Goal: Transaction & Acquisition: Obtain resource

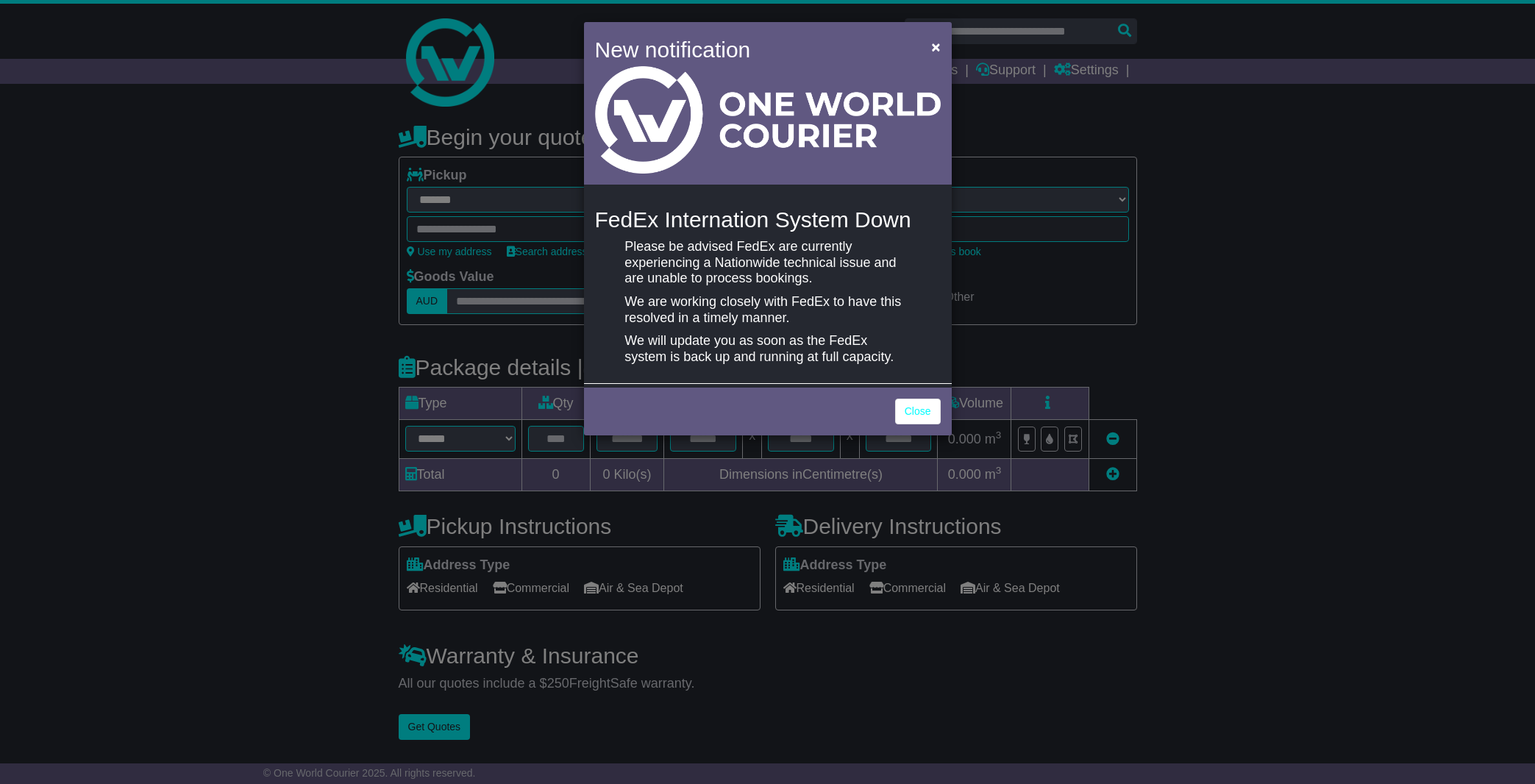
select select "**"
click at [921, 413] on link "Close" at bounding box center [917, 411] width 46 height 26
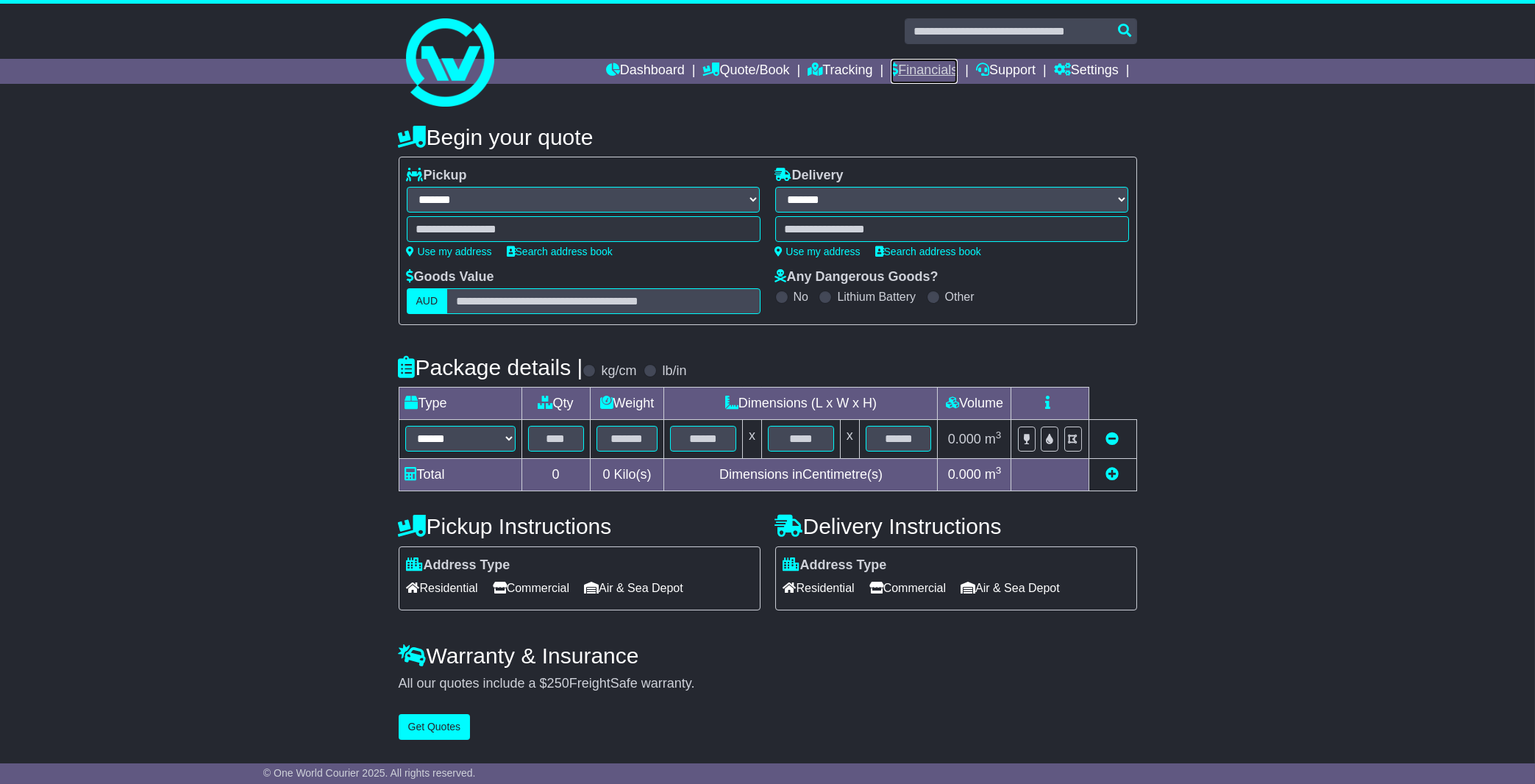
click at [936, 68] on link "Financials" at bounding box center [924, 72] width 67 height 25
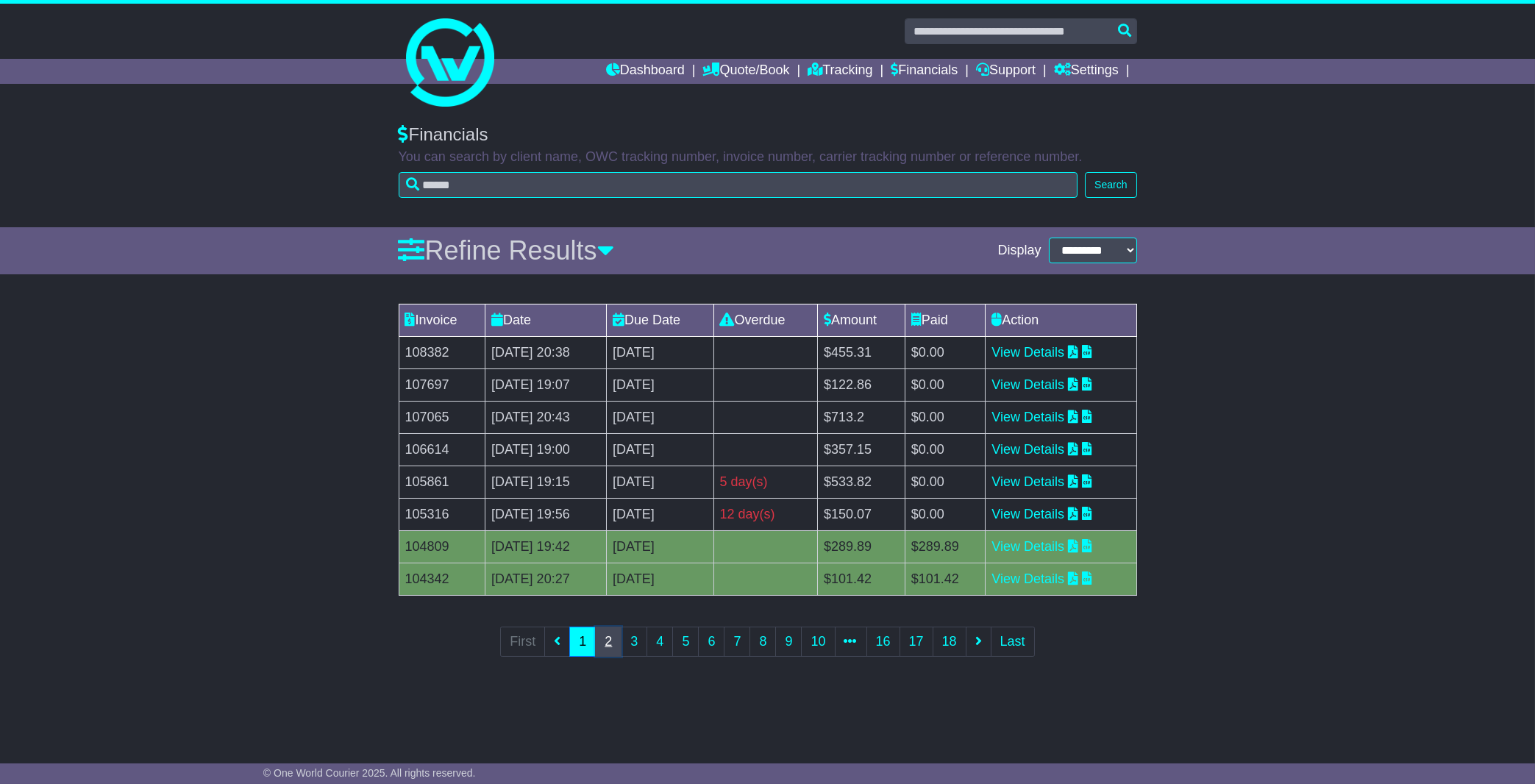
click at [609, 646] on link "2" at bounding box center [609, 642] width 27 height 30
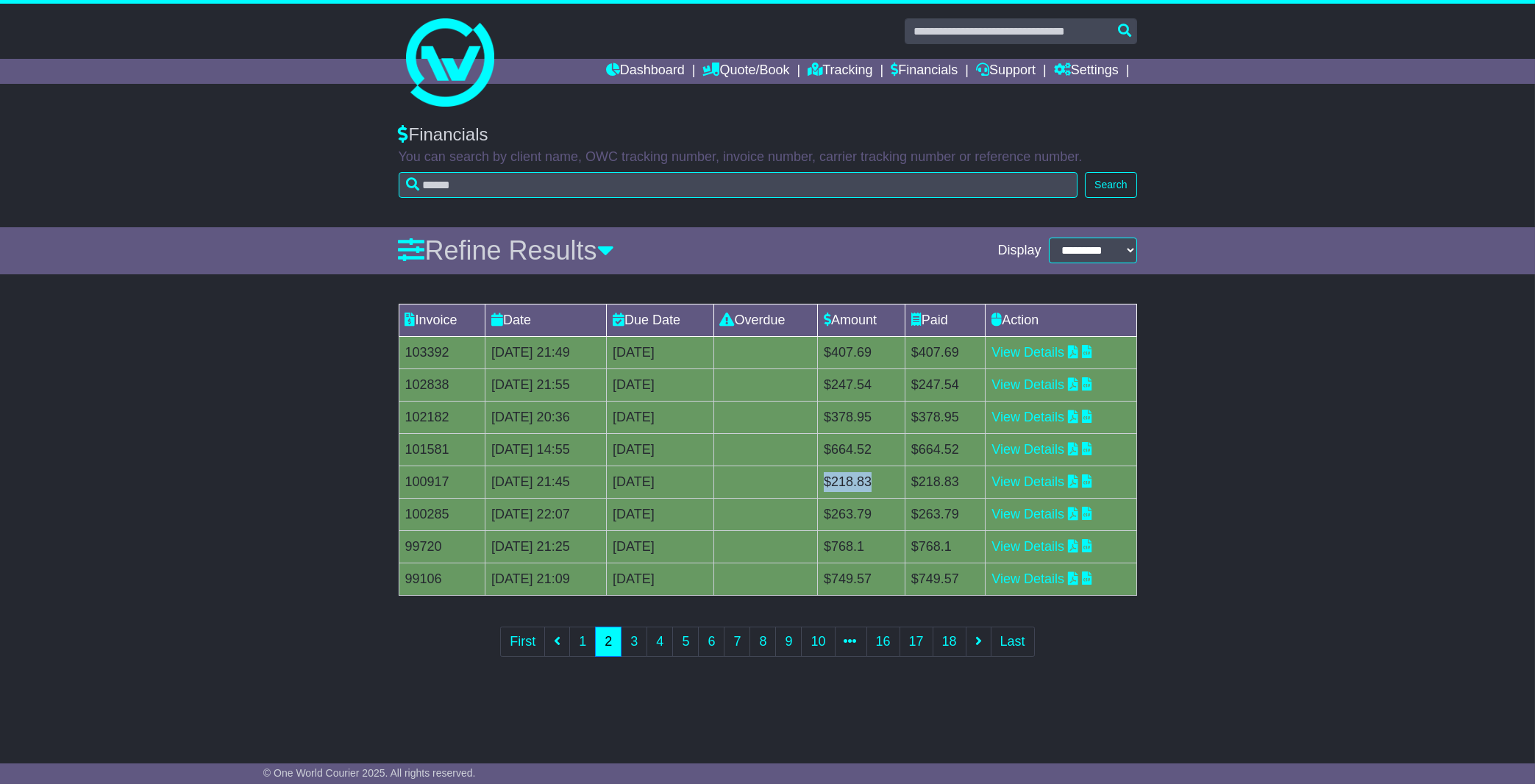
drag, startPoint x: 857, startPoint y: 479, endPoint x: 910, endPoint y: 481, distance: 53.0
click at [906, 481] on td "$218.83" at bounding box center [862, 481] width 88 height 32
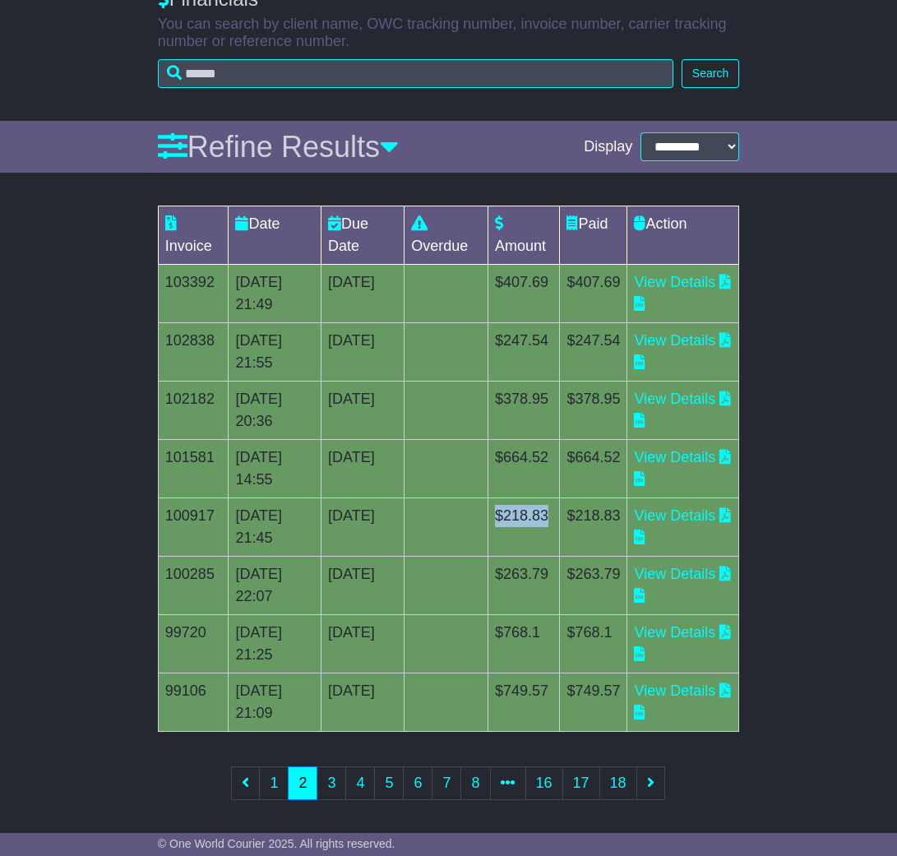
scroll to position [186, 0]
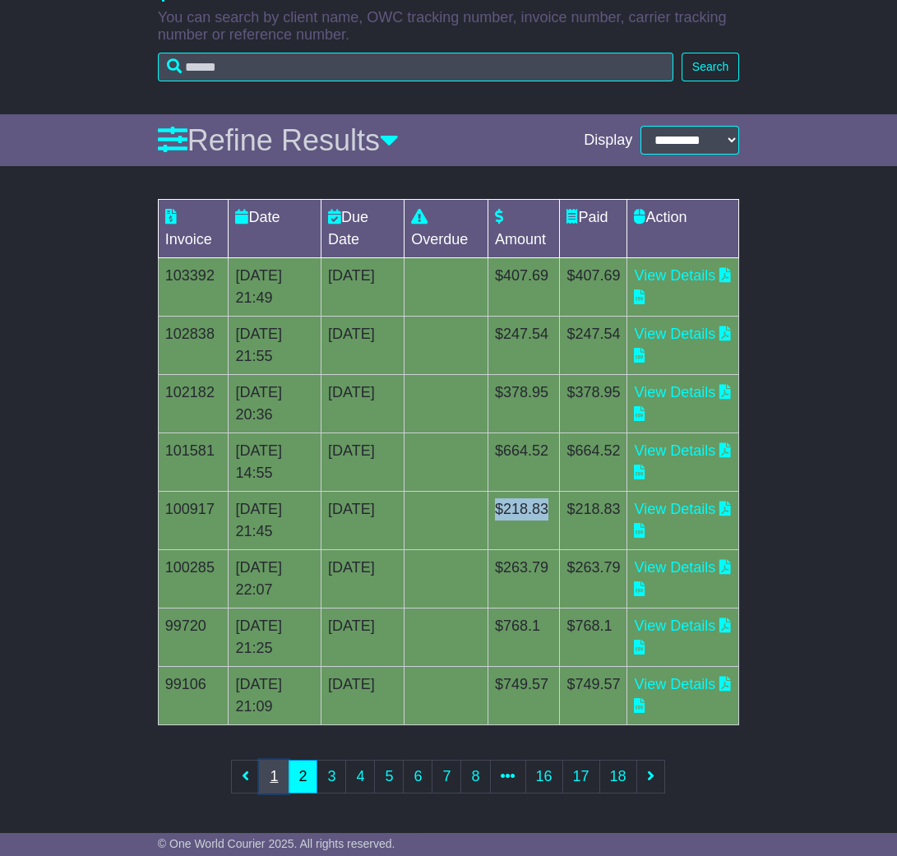
click at [275, 784] on link "1" at bounding box center [274, 776] width 30 height 34
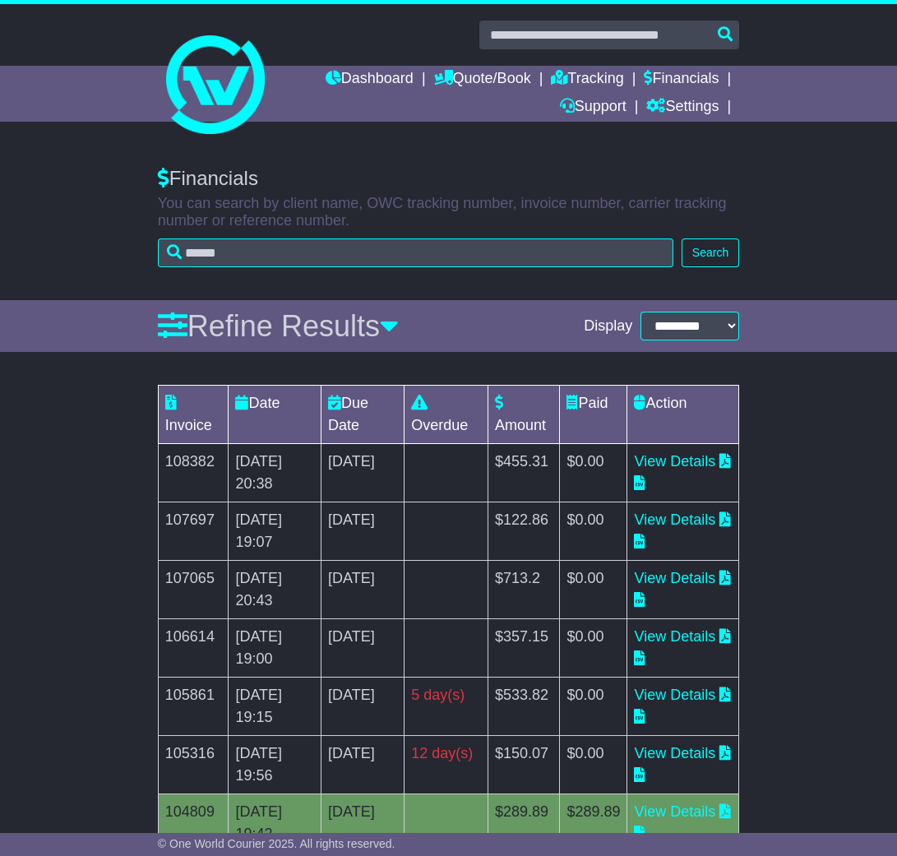
scroll to position [253, 0]
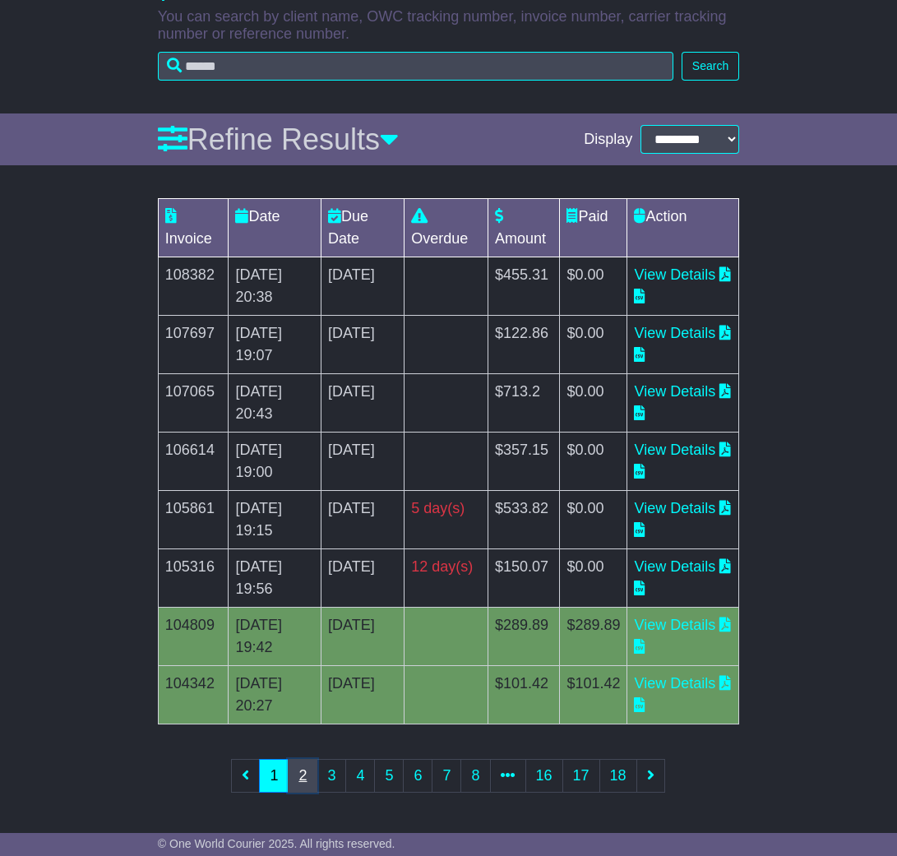
click at [302, 777] on link "2" at bounding box center [303, 776] width 30 height 34
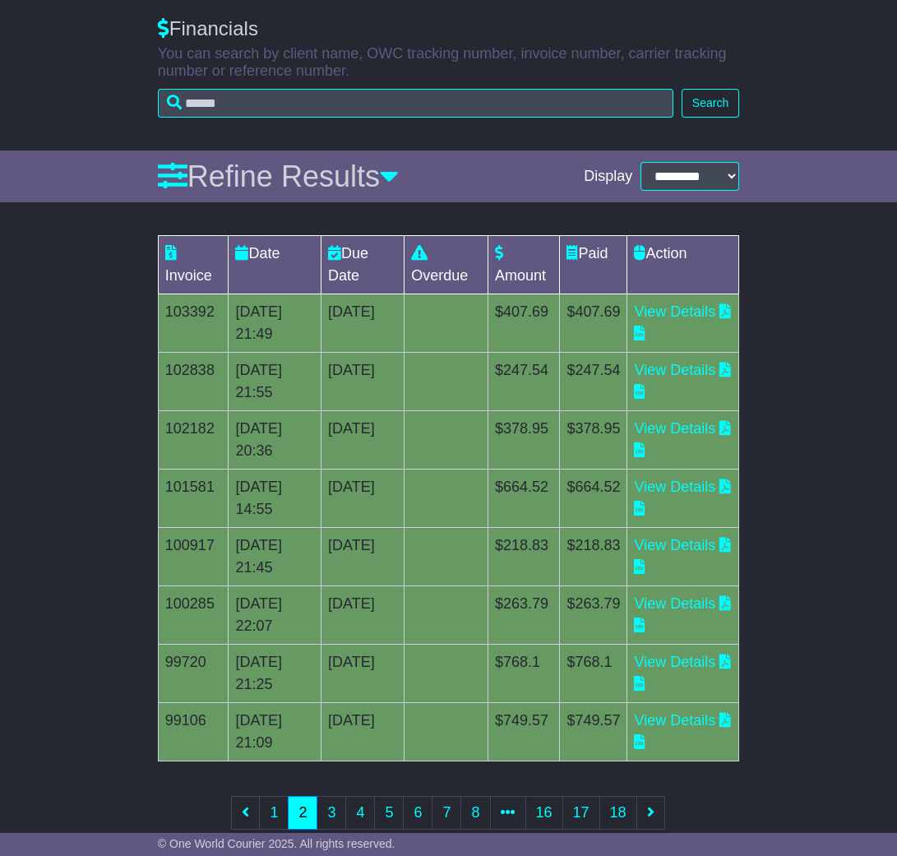
scroll to position [186, 0]
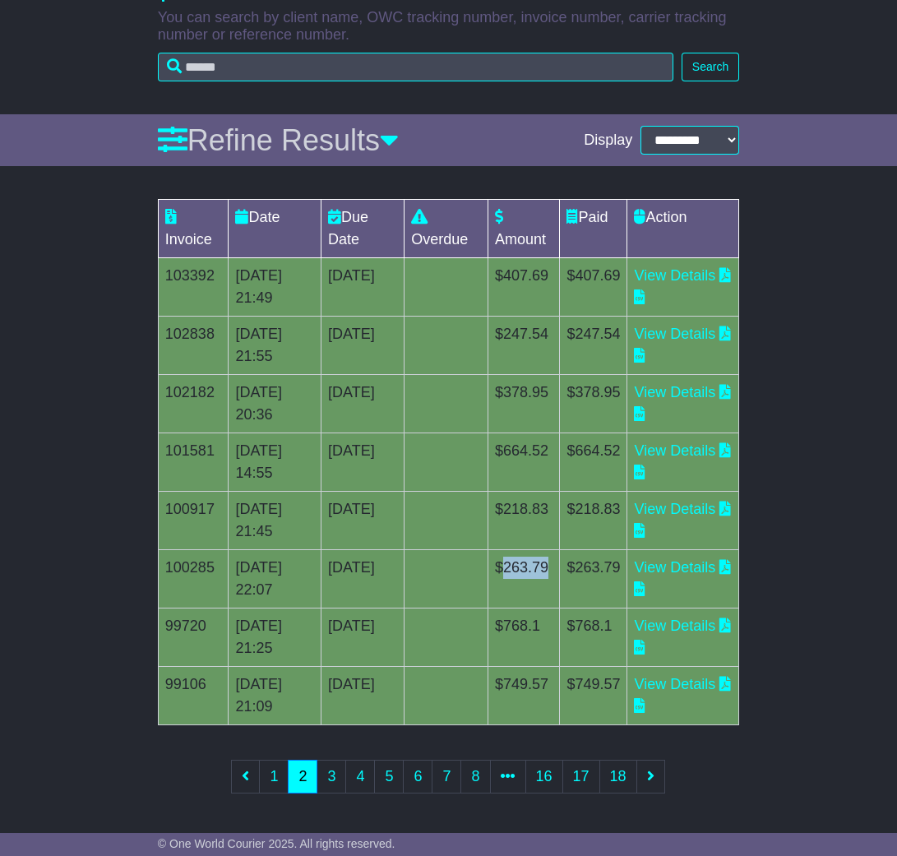
drag, startPoint x: 516, startPoint y: 564, endPoint x: 570, endPoint y: 561, distance: 53.5
click at [560, 561] on td "$263.79" at bounding box center [523, 579] width 72 height 58
drag, startPoint x: 511, startPoint y: 390, endPoint x: 551, endPoint y: 392, distance: 40.3
click at [551, 392] on td "$378.95" at bounding box center [523, 404] width 72 height 58
click at [701, 394] on link "View Details" at bounding box center [674, 392] width 81 height 16
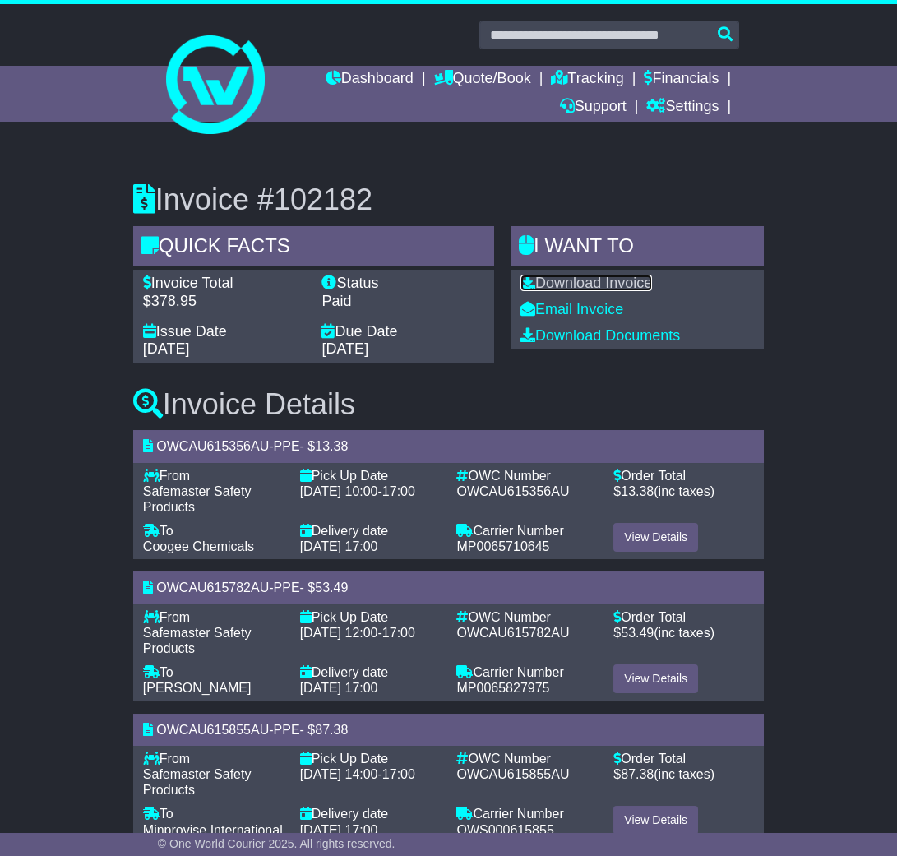
click at [565, 284] on link "Download Invoice" at bounding box center [586, 283] width 132 height 16
